Goal: Task Accomplishment & Management: Manage account settings

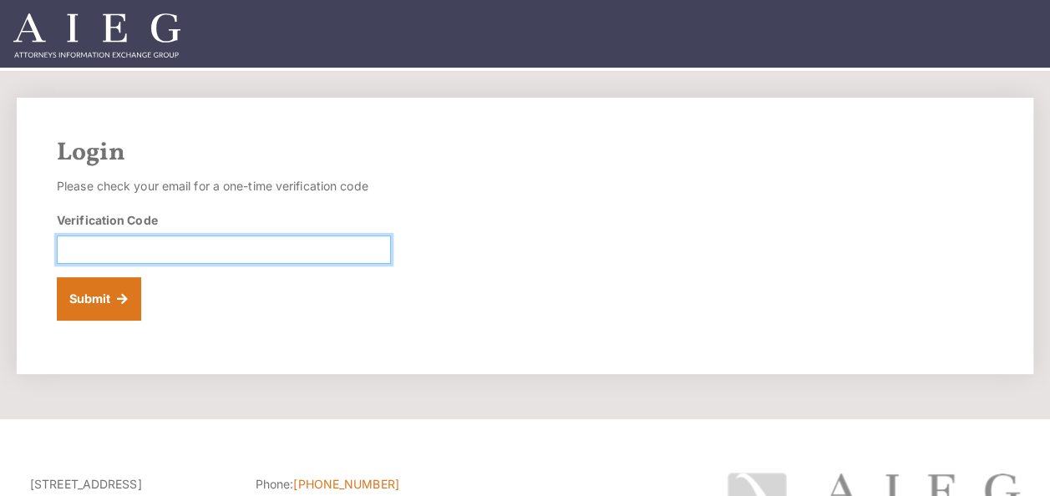
paste input "169411"
type input "169411"
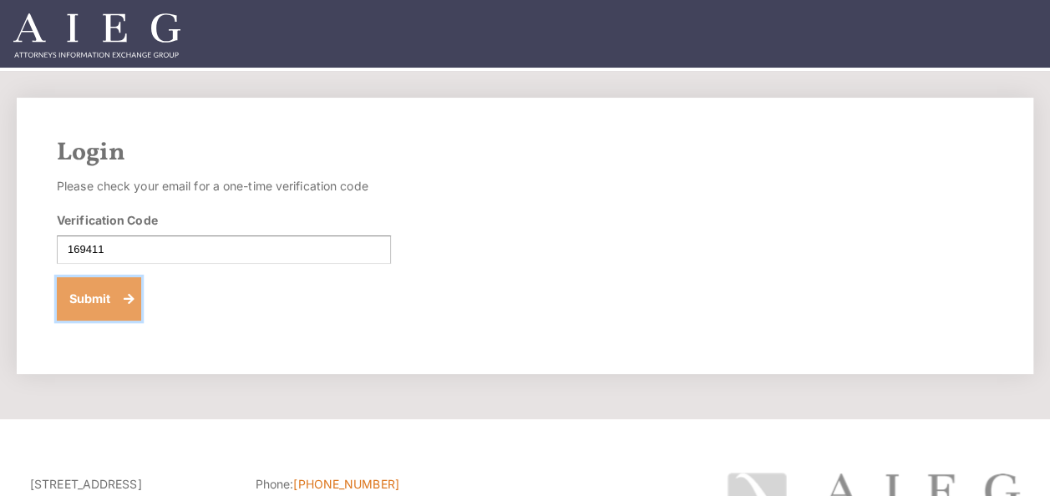
click at [99, 295] on button "Submit" at bounding box center [99, 298] width 84 height 43
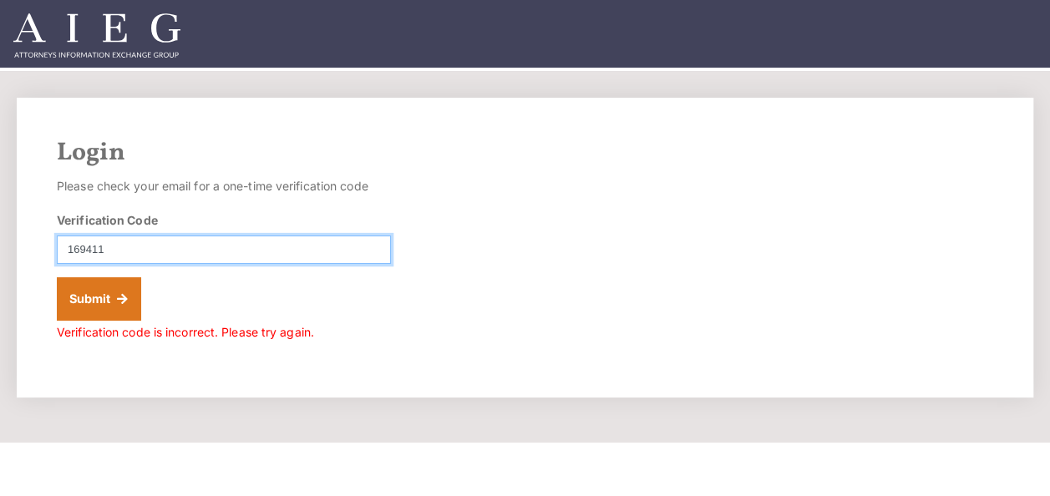
click at [132, 250] on input "169411" at bounding box center [224, 249] width 334 height 28
type input "1"
type input "167411"
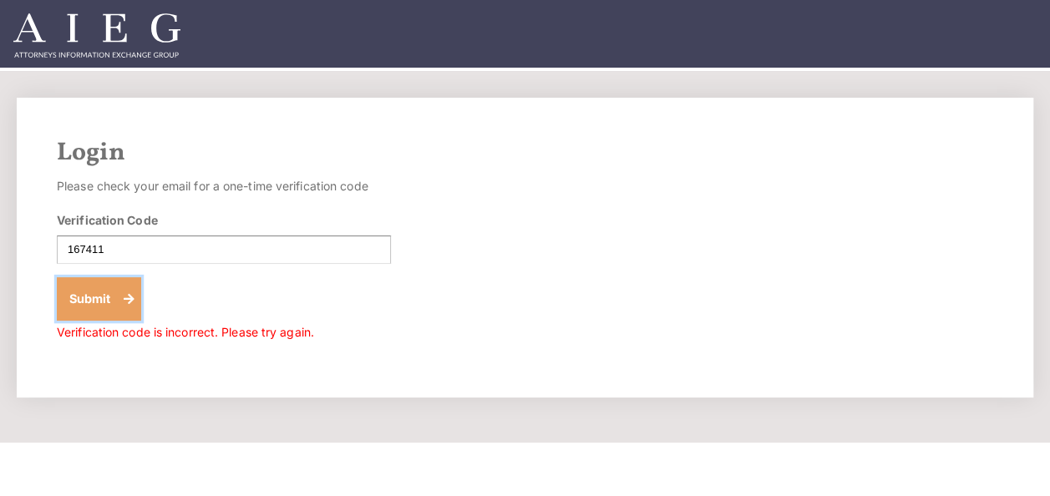
click at [90, 290] on button "Submit" at bounding box center [99, 298] width 84 height 43
click at [84, 302] on button "Submit" at bounding box center [99, 298] width 84 height 43
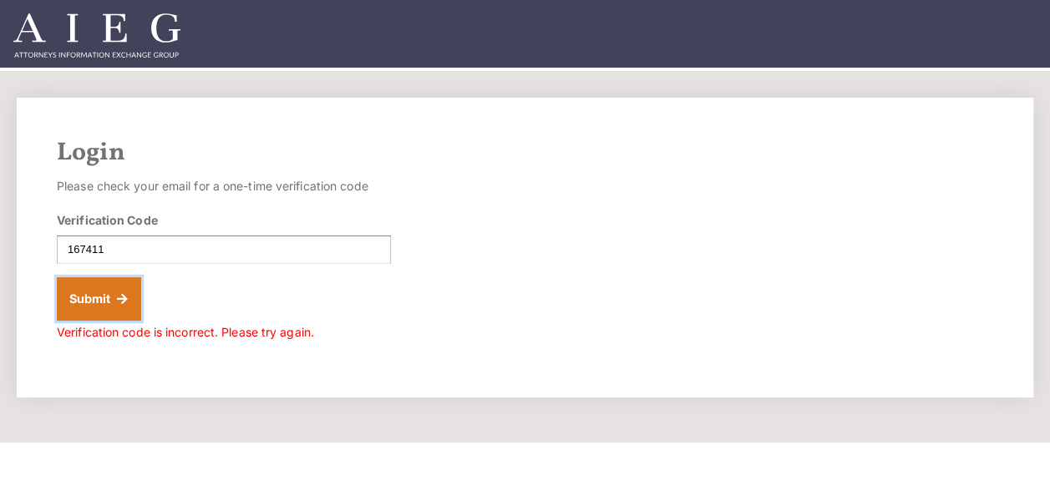
click at [84, 301] on button "Submit" at bounding box center [99, 298] width 84 height 43
click at [258, 334] on span "Verification code is incorrect. Please try again." at bounding box center [185, 332] width 257 height 14
click at [241, 292] on form "Please check your email for a one-time verification code Verification Code 1674…" at bounding box center [224, 260] width 334 height 170
click at [203, 302] on form "Please check your email for a one-time verification code Verification Code 1674…" at bounding box center [224, 260] width 334 height 170
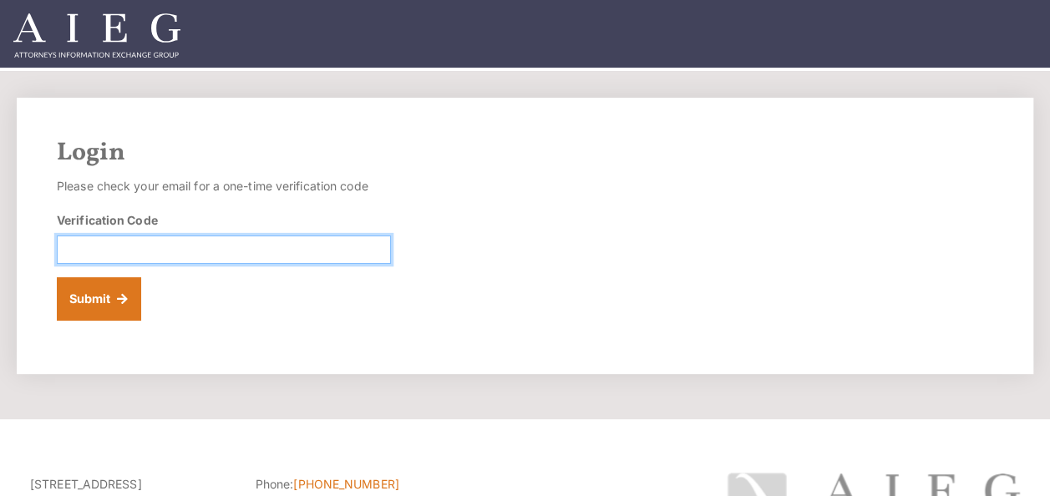
click at [379, 257] on input "Verification Code" at bounding box center [224, 249] width 334 height 28
type input "282349"
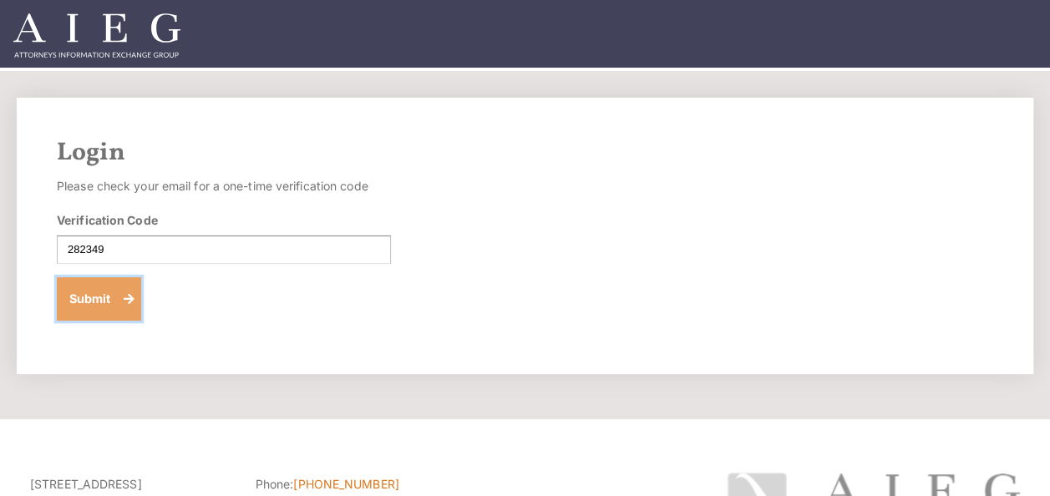
click at [111, 296] on button "Submit" at bounding box center [99, 298] width 84 height 43
